Goal: Download file/media

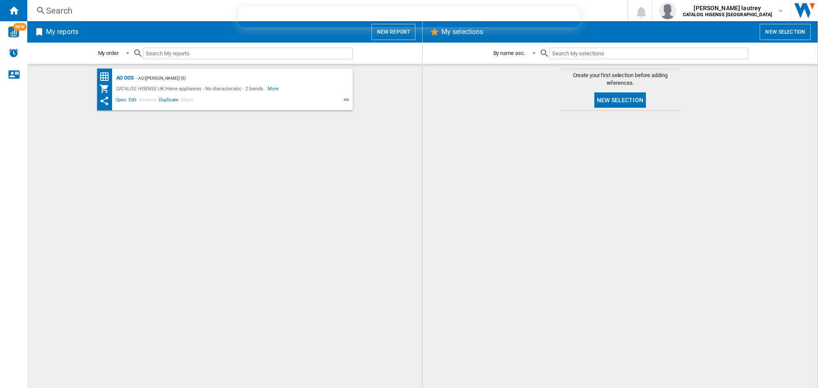
click at [115, 72] on div "AO OOS - AO (parichardson) (5) CATALOG HISENSE UK:Home appliances - No characte…" at bounding box center [225, 90] width 256 height 42
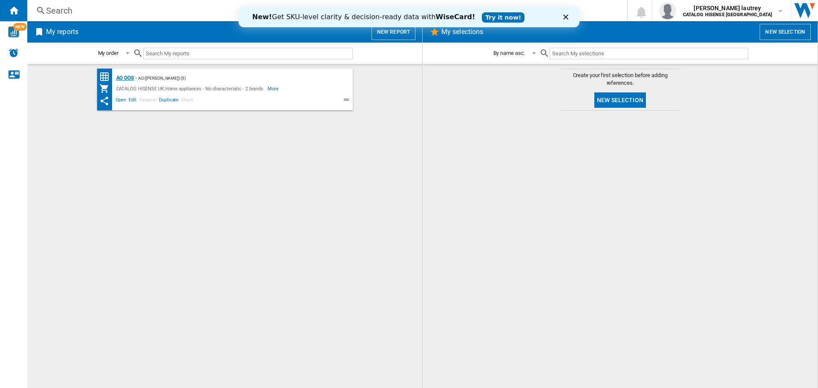
click at [118, 73] on div "AO OOS" at bounding box center [124, 78] width 20 height 11
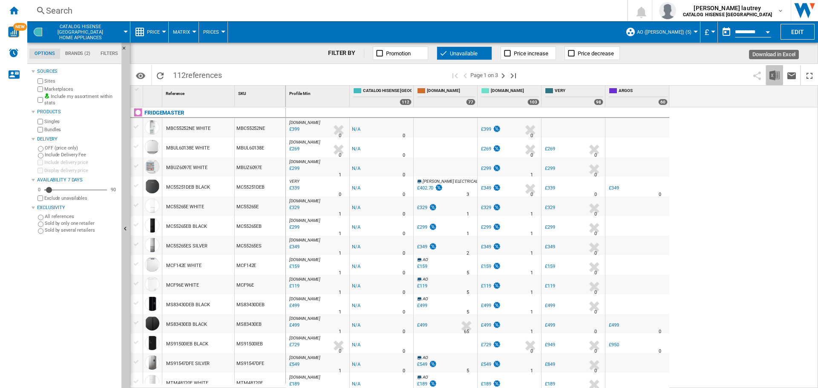
click at [774, 80] on img "Download in Excel" at bounding box center [775, 75] width 10 height 10
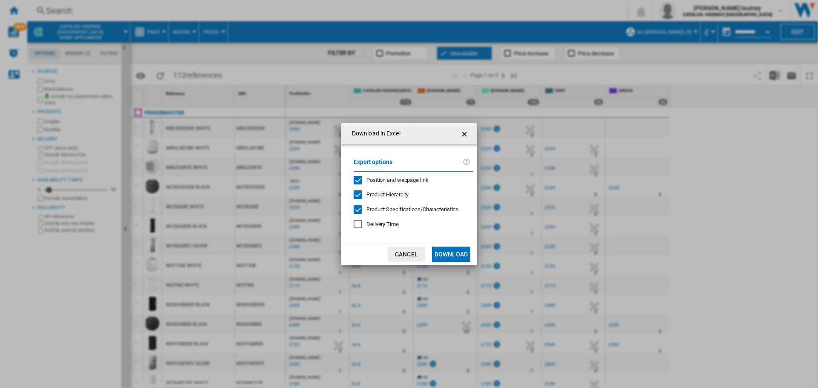
click at [376, 177] on span "Position and webpage link" at bounding box center [397, 180] width 62 height 6
click at [379, 199] on div "Export options Position and webpage link Product Hierarchy Product Specificatio…" at bounding box center [413, 194] width 128 height 82
click at [384, 196] on span "Product Hierarchy" at bounding box center [387, 194] width 42 height 6
click at [384, 210] on span "Product Specifications/Characteristics" at bounding box center [412, 209] width 92 height 6
click at [458, 258] on button "Download" at bounding box center [451, 254] width 38 height 15
